Goal: Participate in discussion

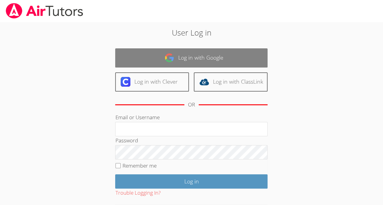
click at [167, 51] on link "Log in with Google" at bounding box center [191, 57] width 152 height 19
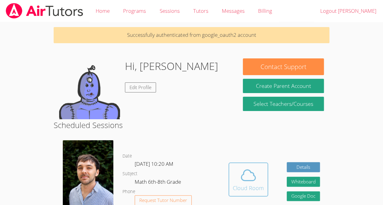
click at [248, 178] on icon at bounding box center [248, 175] width 17 height 17
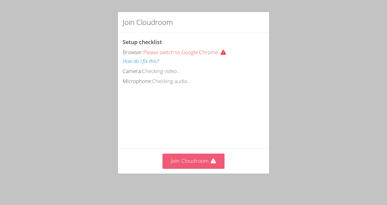
click at [213, 167] on button "Join Cloudroom" at bounding box center [194, 161] width 62 height 15
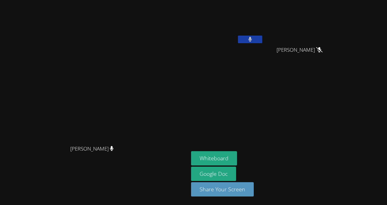
click at [262, 40] on button at bounding box center [250, 40] width 24 height 8
click at [262, 36] on button at bounding box center [250, 40] width 24 height 8
click at [262, 38] on button at bounding box center [250, 40] width 24 height 8
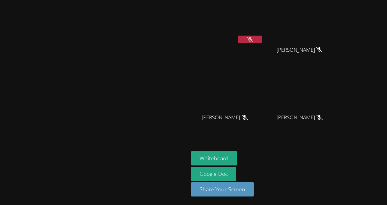
click at [115, 101] on video at bounding box center [94, 91] width 91 height 104
click at [253, 38] on icon at bounding box center [250, 39] width 6 height 5
click at [252, 38] on icon at bounding box center [250, 39] width 4 height 5
click at [262, 38] on button at bounding box center [250, 40] width 24 height 8
click at [262, 40] on button at bounding box center [250, 40] width 24 height 8
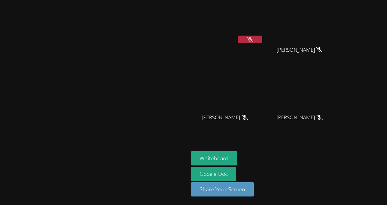
click at [262, 41] on button at bounding box center [250, 40] width 24 height 8
click at [253, 38] on icon at bounding box center [250, 39] width 6 height 5
click at [252, 38] on icon at bounding box center [250, 39] width 4 height 5
click at [262, 39] on button at bounding box center [250, 40] width 24 height 8
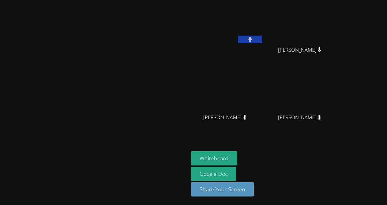
click at [262, 38] on button at bounding box center [250, 40] width 24 height 8
click at [253, 38] on icon at bounding box center [250, 39] width 6 height 5
click at [262, 38] on button at bounding box center [250, 40] width 24 height 8
click at [253, 38] on icon at bounding box center [250, 39] width 6 height 5
click at [262, 38] on button at bounding box center [250, 40] width 24 height 8
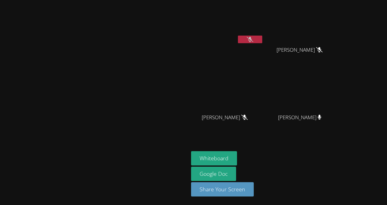
click at [262, 39] on button at bounding box center [250, 40] width 24 height 8
click at [262, 38] on button at bounding box center [250, 40] width 24 height 8
drag, startPoint x: 297, startPoint y: 42, endPoint x: 209, endPoint y: 23, distance: 89.9
click at [186, 23] on div "[PERSON_NAME]" at bounding box center [94, 102] width 184 height 200
click at [253, 37] on icon at bounding box center [250, 39] width 6 height 5
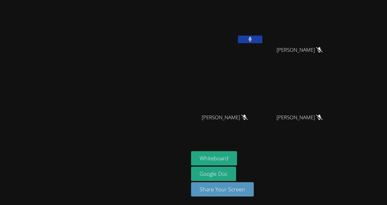
click at [252, 37] on icon at bounding box center [250, 39] width 4 height 5
click at [262, 40] on button at bounding box center [250, 40] width 24 height 8
click at [262, 39] on button at bounding box center [250, 40] width 24 height 8
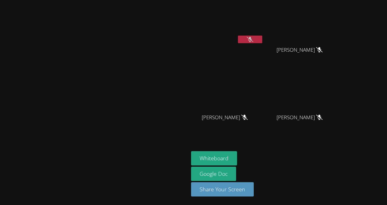
click at [262, 39] on button at bounding box center [250, 40] width 24 height 8
click at [262, 38] on button at bounding box center [250, 40] width 24 height 8
click at [262, 40] on button at bounding box center [250, 40] width 24 height 8
click at [262, 39] on button at bounding box center [250, 40] width 24 height 8
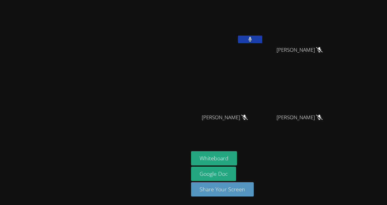
click at [262, 39] on button at bounding box center [250, 40] width 24 height 8
click at [264, 35] on video at bounding box center [227, 22] width 72 height 41
click at [262, 39] on button at bounding box center [250, 40] width 24 height 8
click at [264, 40] on video at bounding box center [227, 22] width 72 height 41
click at [262, 41] on button at bounding box center [250, 40] width 24 height 8
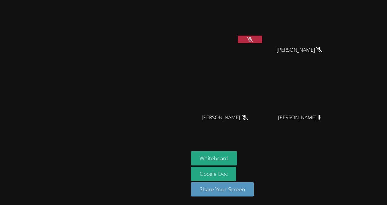
click at [262, 39] on button at bounding box center [250, 40] width 24 height 8
click at [262, 43] on div at bounding box center [250, 40] width 24 height 9
click at [253, 41] on icon at bounding box center [250, 39] width 6 height 5
click at [252, 39] on icon at bounding box center [250, 39] width 4 height 5
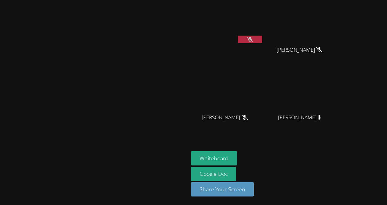
click at [262, 38] on button at bounding box center [250, 40] width 24 height 8
click at [252, 39] on icon at bounding box center [250, 39] width 4 height 5
click at [253, 39] on icon at bounding box center [250, 39] width 6 height 5
click at [252, 39] on icon at bounding box center [250, 39] width 4 height 5
click at [253, 40] on icon at bounding box center [250, 39] width 6 height 5
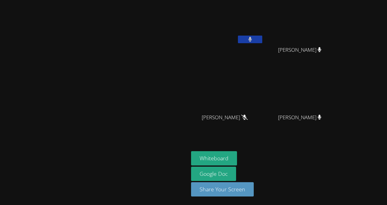
click at [262, 39] on button at bounding box center [250, 40] width 24 height 8
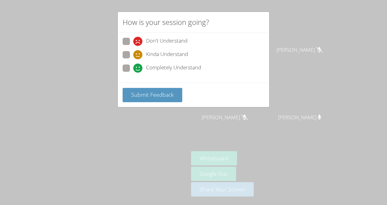
click at [175, 58] on span "Kinda Understand" at bounding box center [167, 54] width 42 height 9
click at [139, 56] on input "Kinda Understand" at bounding box center [135, 53] width 5 height 5
radio input "true"
click at [184, 65] on span "Completely Understand" at bounding box center [173, 68] width 55 height 9
click at [139, 65] on input "Completely Understand" at bounding box center [135, 67] width 5 height 5
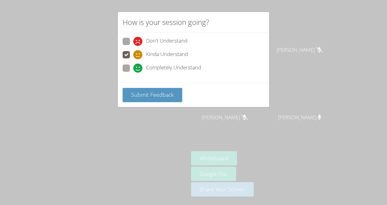
radio input "true"
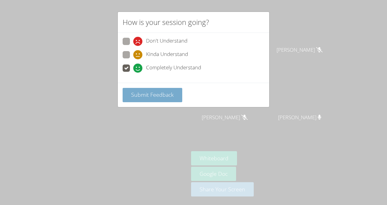
click at [167, 95] on span "Submit Feedback" at bounding box center [152, 94] width 43 height 7
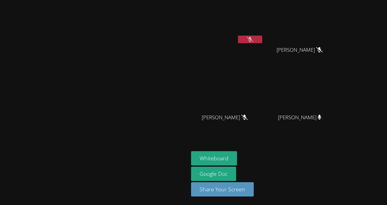
click at [253, 40] on icon at bounding box center [250, 39] width 6 height 5
click at [252, 40] on icon at bounding box center [250, 39] width 4 height 5
click at [262, 42] on button at bounding box center [250, 40] width 24 height 8
click at [262, 38] on button at bounding box center [250, 40] width 24 height 8
click at [262, 39] on button at bounding box center [250, 40] width 24 height 8
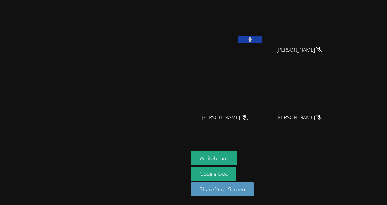
click at [262, 36] on button at bounding box center [250, 40] width 24 height 8
click at [264, 33] on video at bounding box center [227, 22] width 72 height 41
click at [253, 41] on icon at bounding box center [250, 39] width 6 height 5
click at [262, 39] on button at bounding box center [250, 40] width 24 height 8
click at [253, 40] on icon at bounding box center [250, 39] width 6 height 5
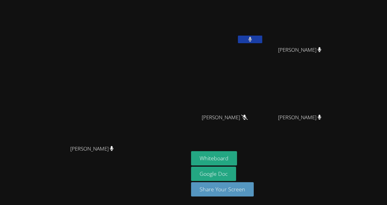
click at [252, 40] on icon at bounding box center [250, 39] width 4 height 5
click at [262, 38] on button at bounding box center [250, 40] width 24 height 8
click at [262, 42] on button at bounding box center [250, 40] width 24 height 8
click at [262, 40] on button at bounding box center [250, 40] width 24 height 8
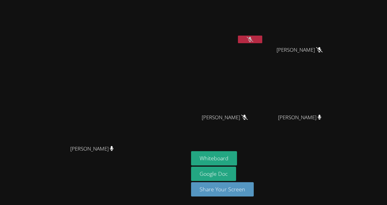
click at [262, 40] on button at bounding box center [250, 40] width 24 height 8
click at [252, 39] on icon at bounding box center [250, 39] width 4 height 5
click at [253, 41] on icon at bounding box center [250, 39] width 6 height 5
click at [262, 40] on button at bounding box center [250, 40] width 24 height 8
click at [253, 40] on icon at bounding box center [250, 39] width 6 height 5
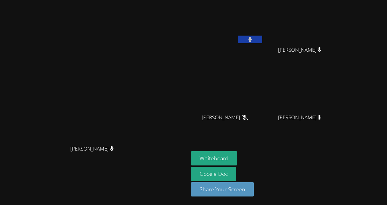
click at [252, 40] on icon at bounding box center [250, 39] width 4 height 5
